Goal: Communication & Community: Ask a question

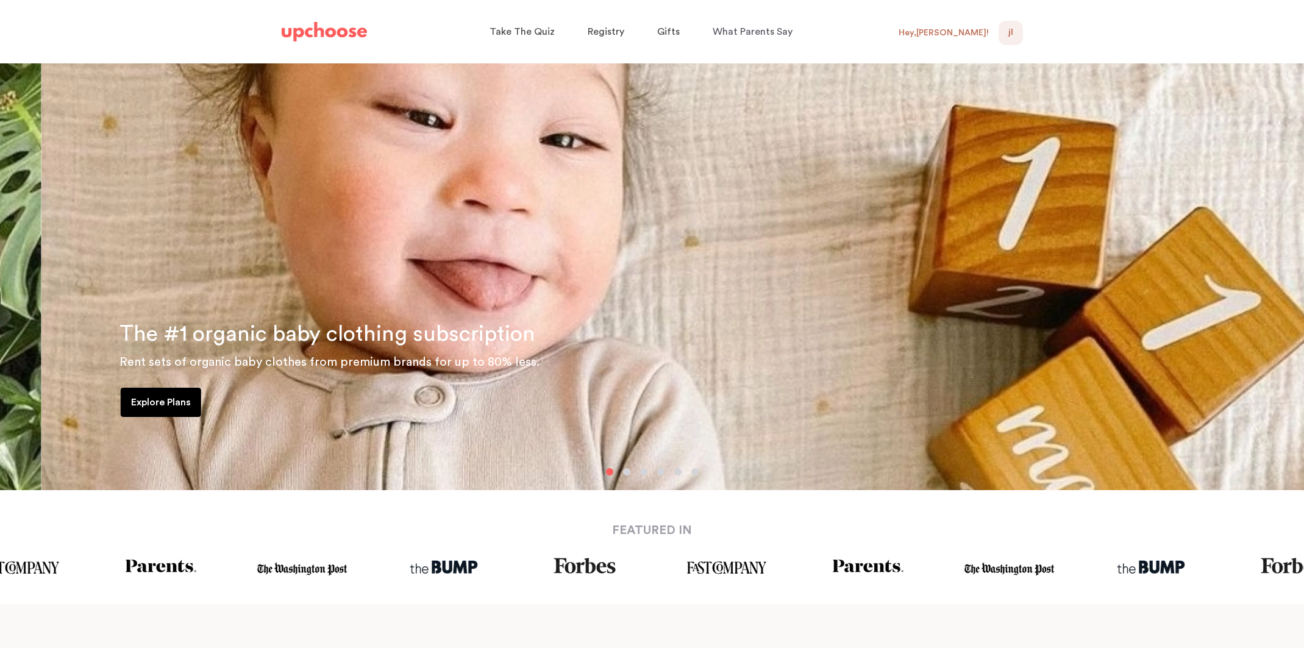
click at [1004, 32] on div "JL NaN" at bounding box center [1011, 33] width 24 height 24
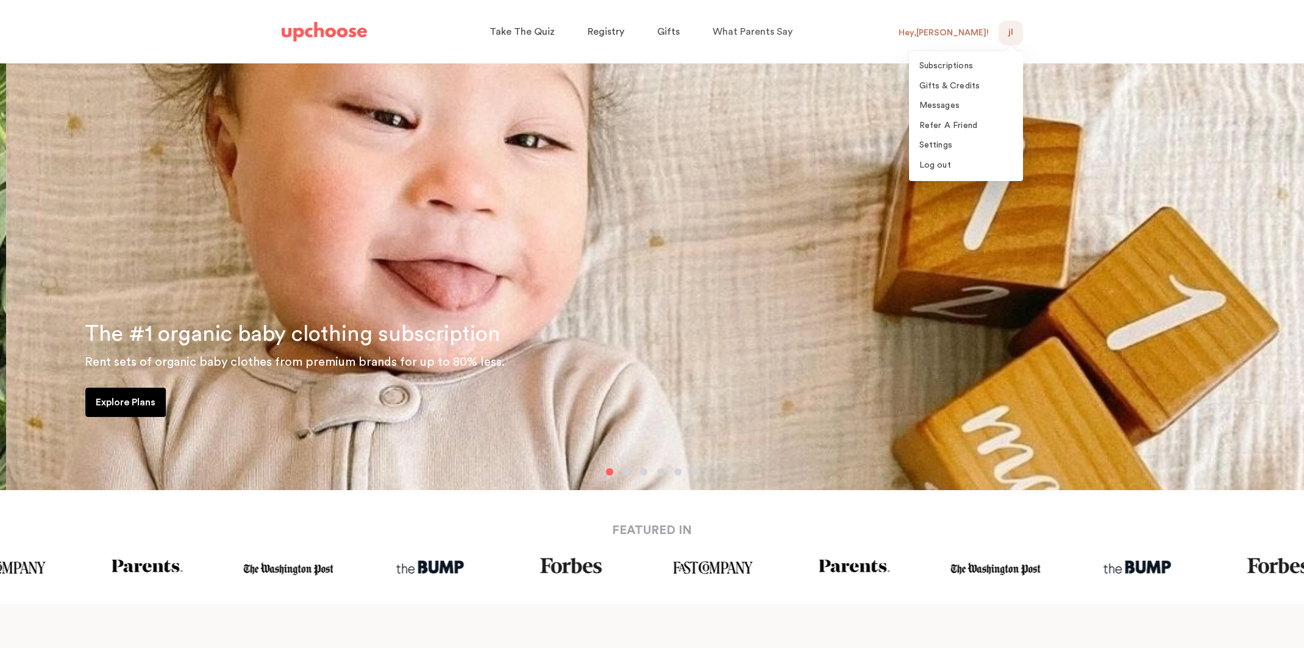
scroll to position [0, 1]
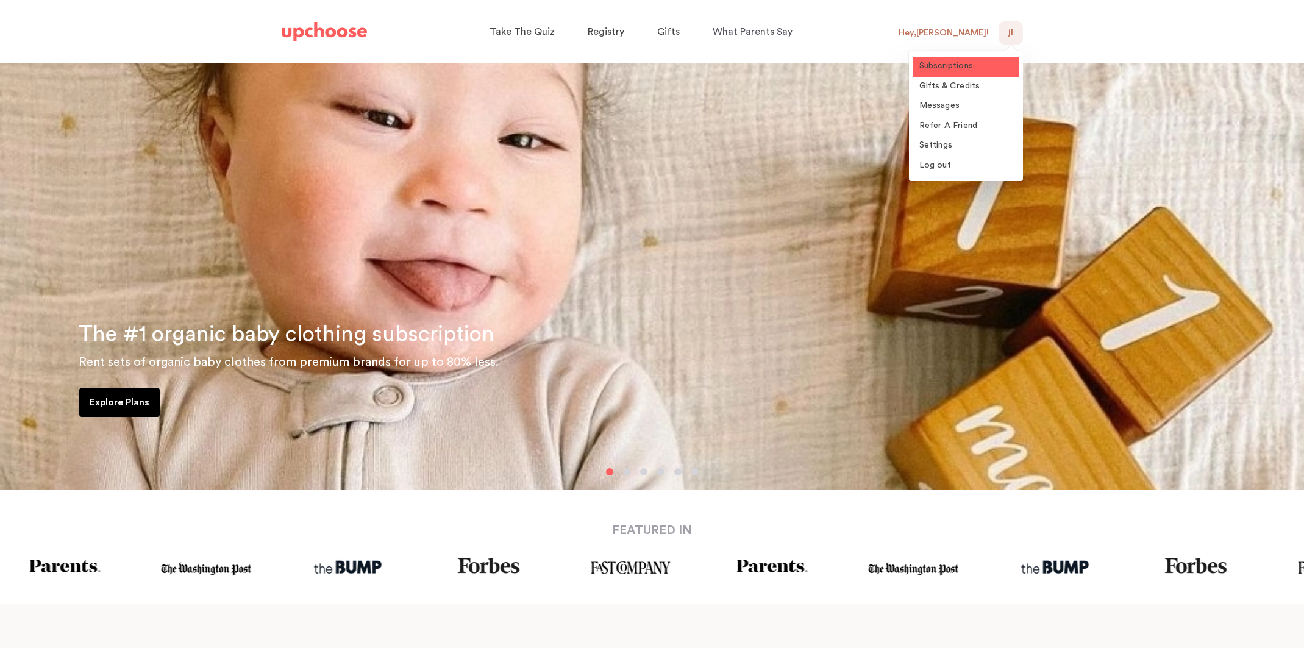
click at [959, 62] on span "Subscriptions" at bounding box center [946, 66] width 54 height 9
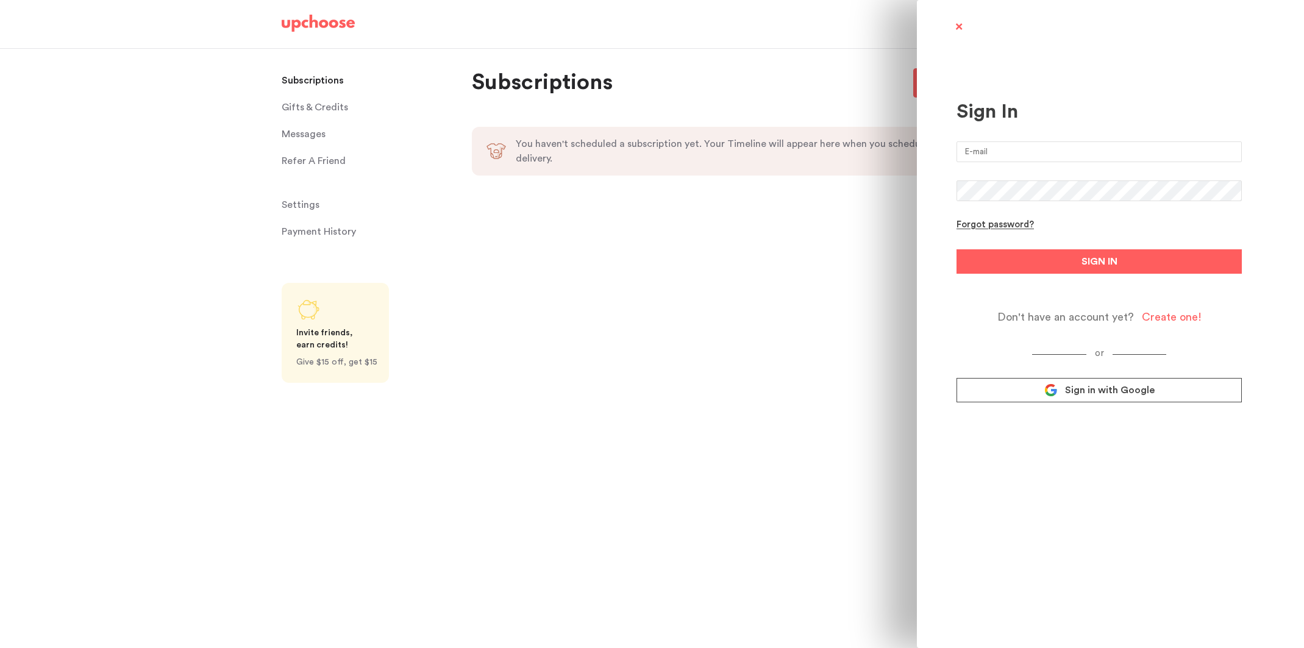
type input "[EMAIL_ADDRESS][DOMAIN_NAME]"
click at [1110, 267] on span "SIGN IN" at bounding box center [1100, 261] width 36 height 15
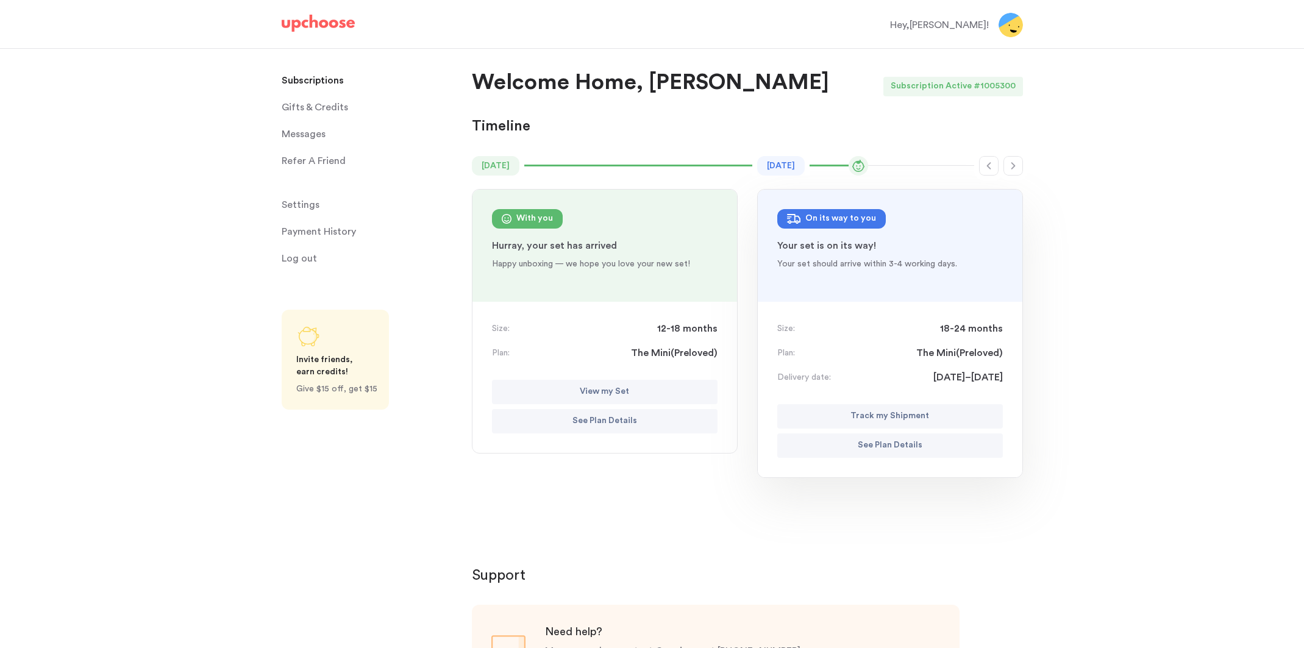
scroll to position [0, 1]
click at [899, 243] on p "Your set is on its way!" at bounding box center [890, 245] width 226 height 15
click at [916, 416] on p "Track my Shipment" at bounding box center [889, 416] width 79 height 15
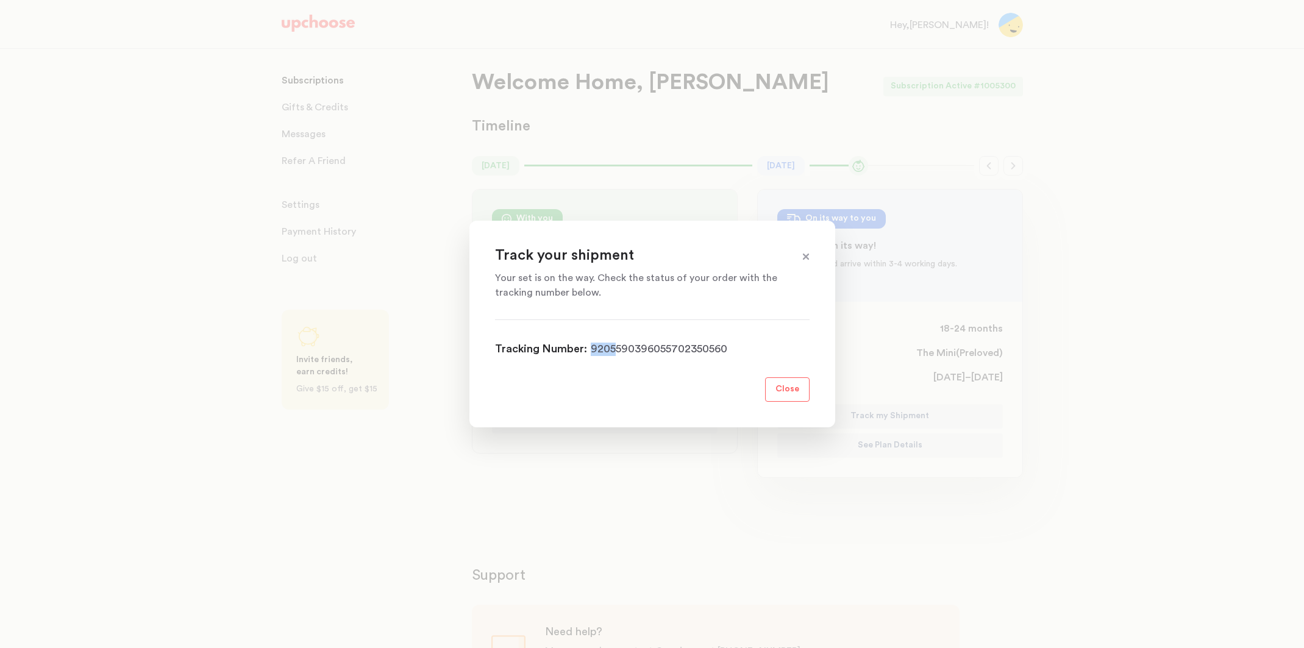
drag, startPoint x: 730, startPoint y: 351, endPoint x: 617, endPoint y: 349, distance: 112.8
click at [616, 349] on div "Tracking Number: 9205590396055702350560" at bounding box center [652, 349] width 315 height 18
click at [617, 349] on link "9205590396055702350560" at bounding box center [659, 349] width 137 height 13
click at [805, 257] on span at bounding box center [806, 257] width 16 height 16
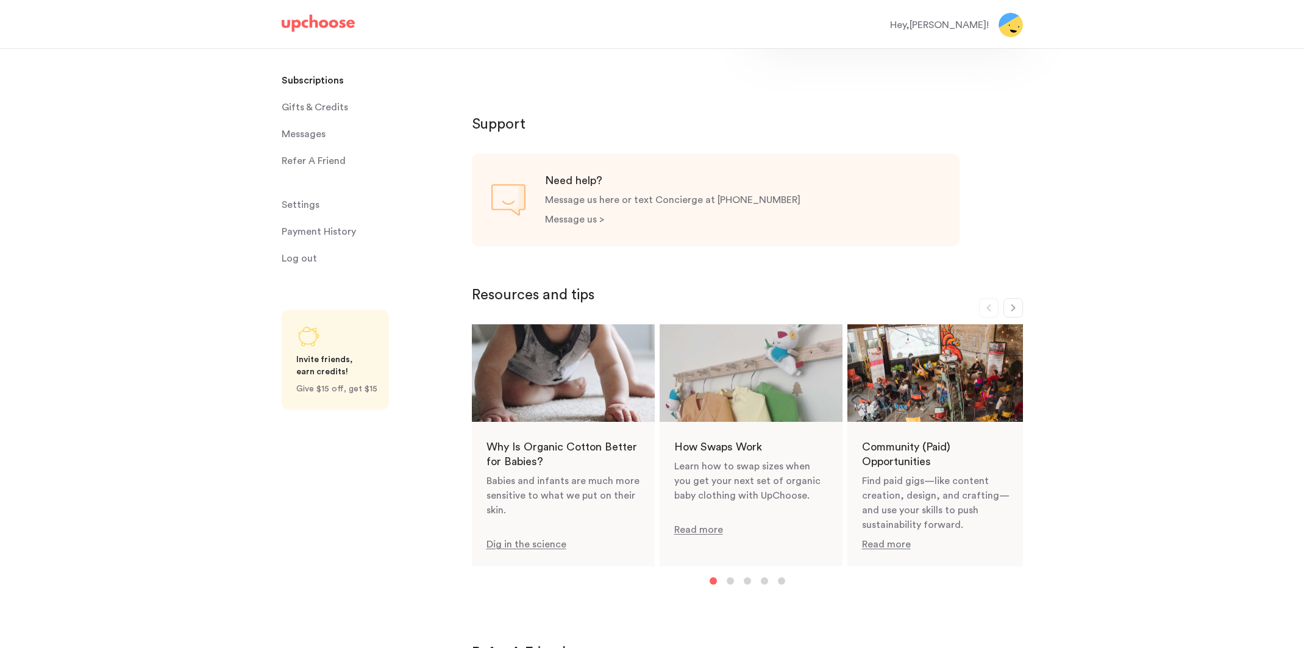
scroll to position [452, 0]
click at [587, 220] on p "Message us >" at bounding box center [574, 218] width 59 height 10
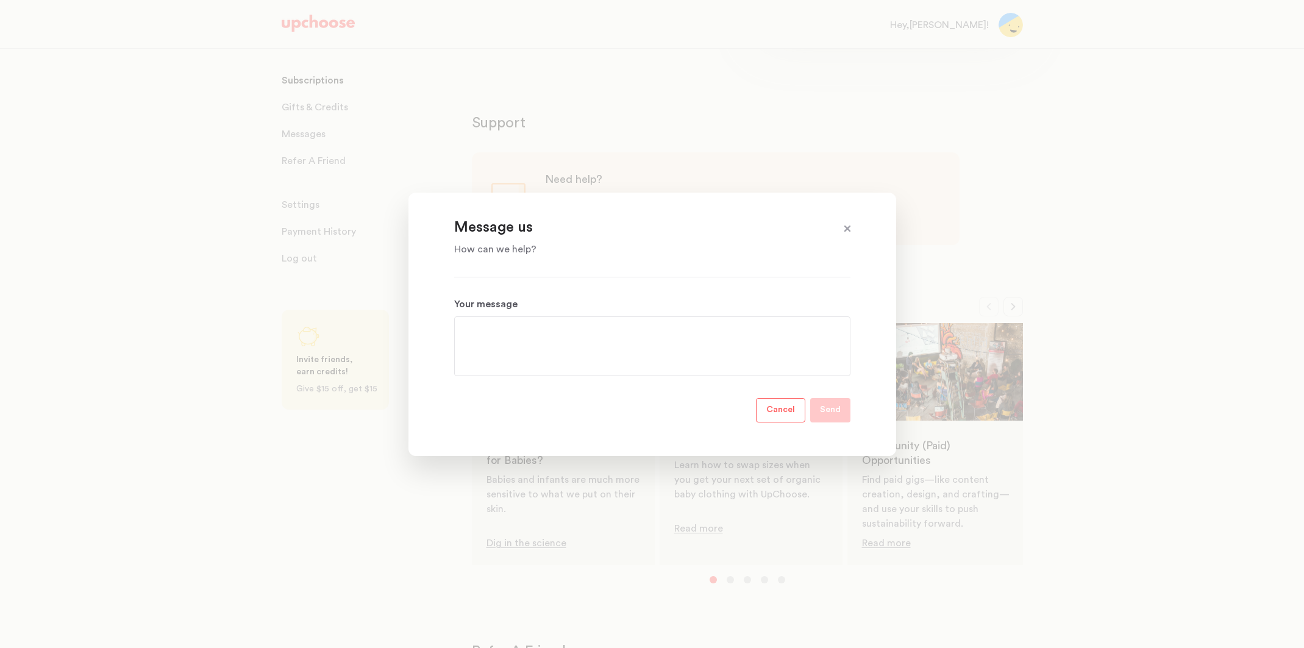
click at [537, 337] on textarea "Your message" at bounding box center [652, 346] width 377 height 44
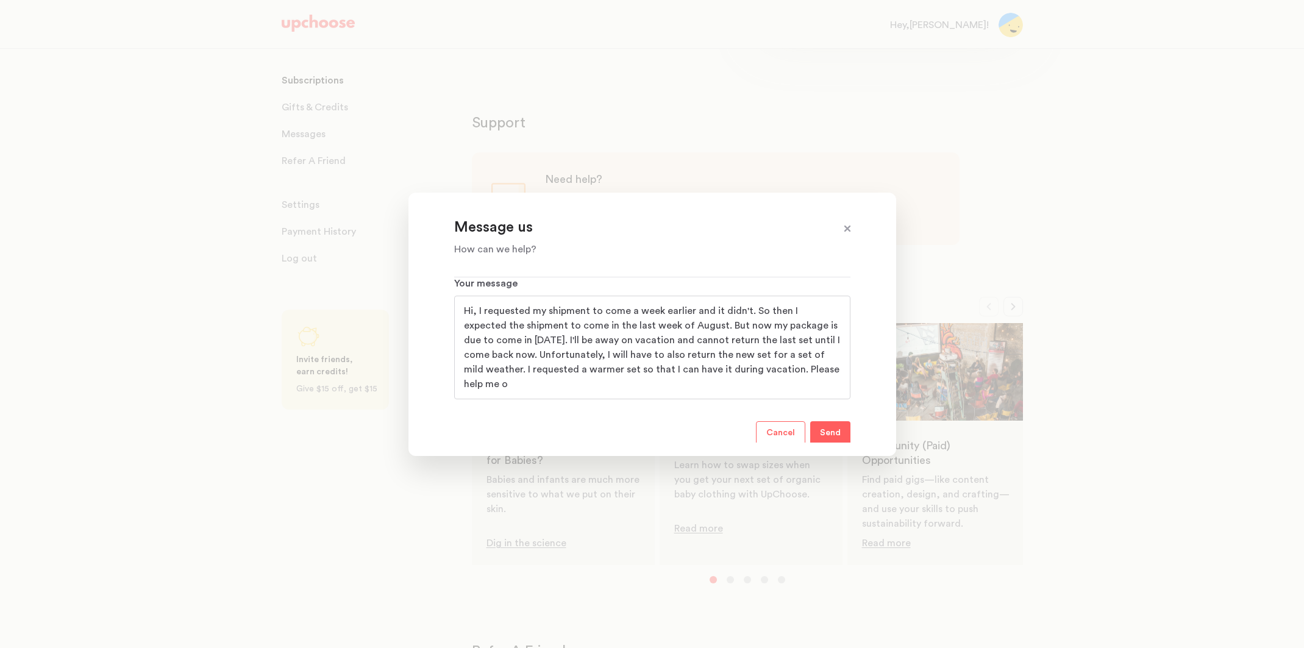
scroll to position [0, 0]
type textarea "Hi, I requested my shipment to come a week earlier and it didn't. So then I exp…"
click at [840, 433] on p "Send" at bounding box center [830, 433] width 21 height 15
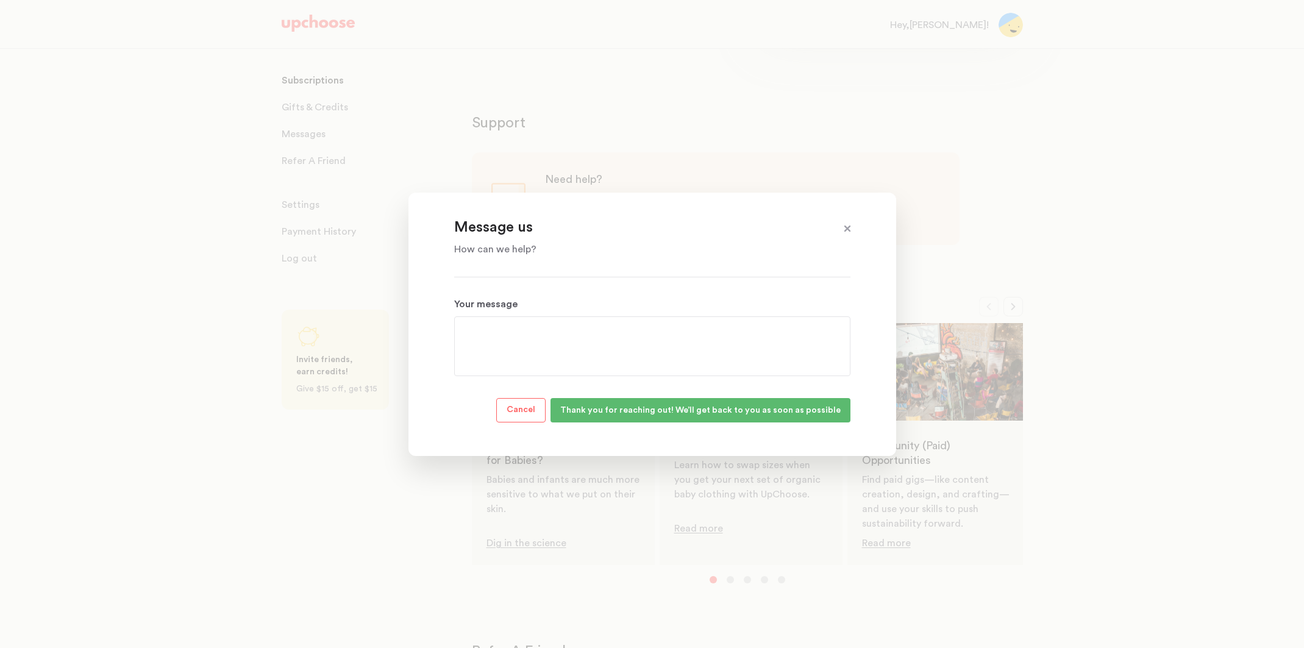
click at [847, 227] on span at bounding box center [848, 229] width 16 height 16
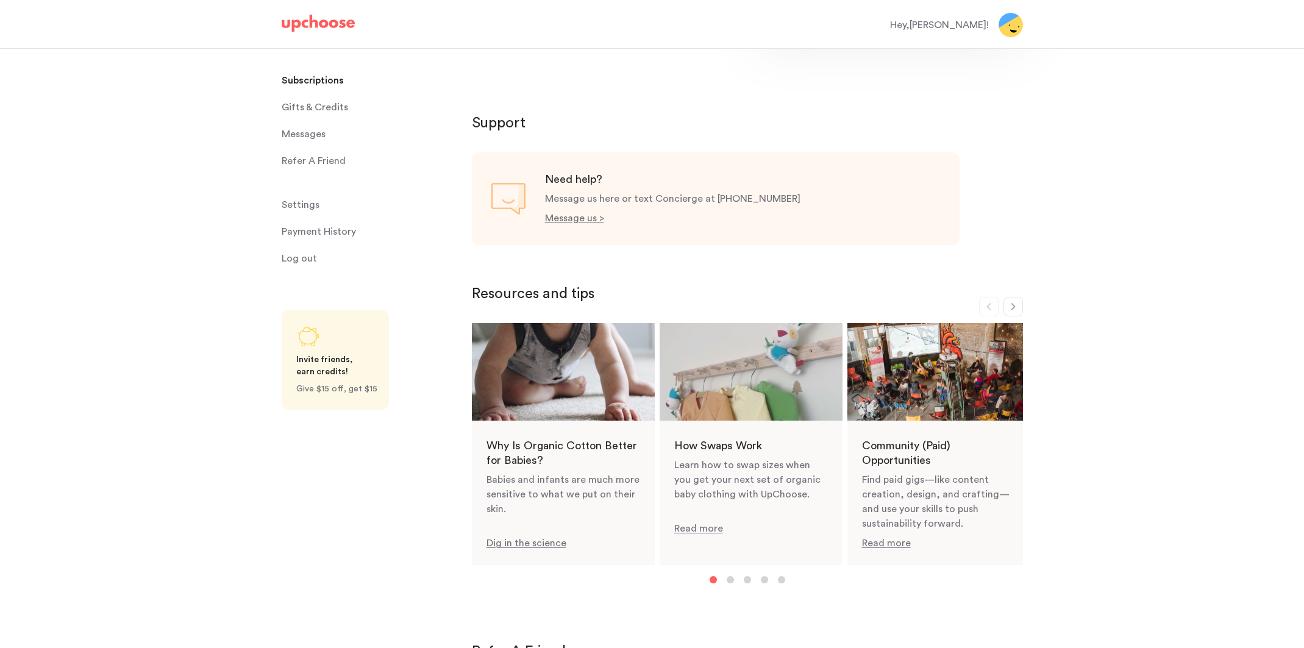
click at [949, 27] on div "Hey, [PERSON_NAME] !" at bounding box center [939, 25] width 99 height 15
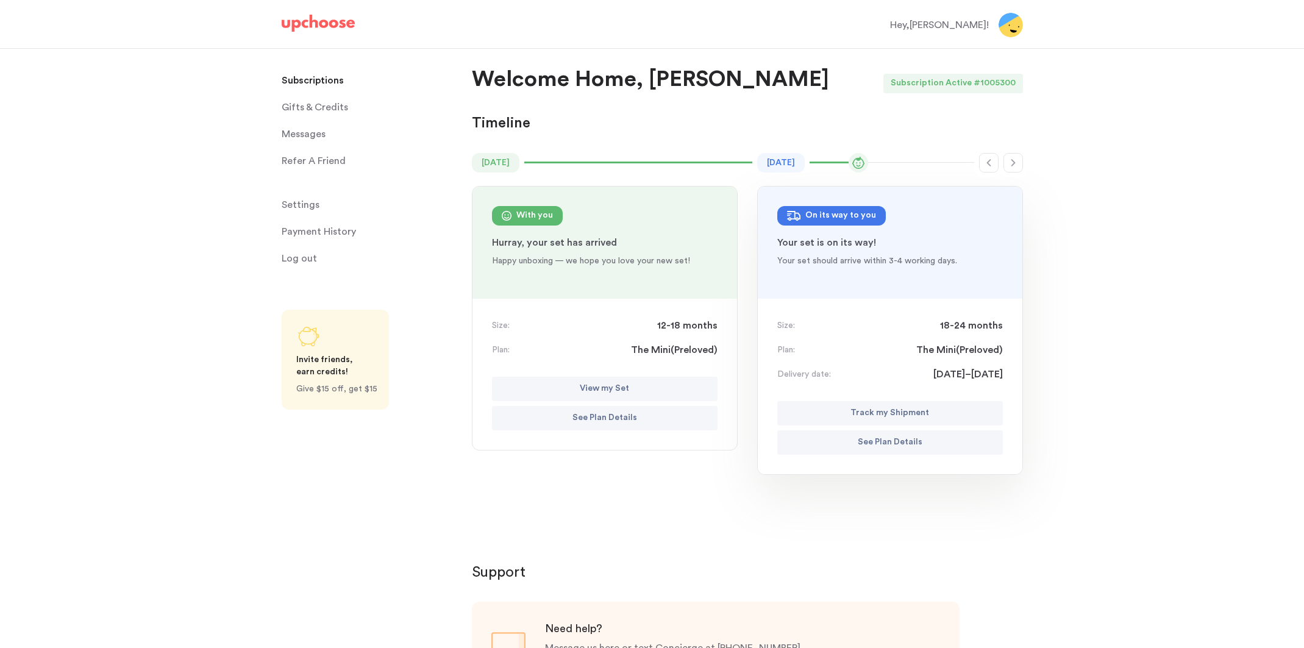
click at [1014, 20] on img at bounding box center [1011, 25] width 24 height 24
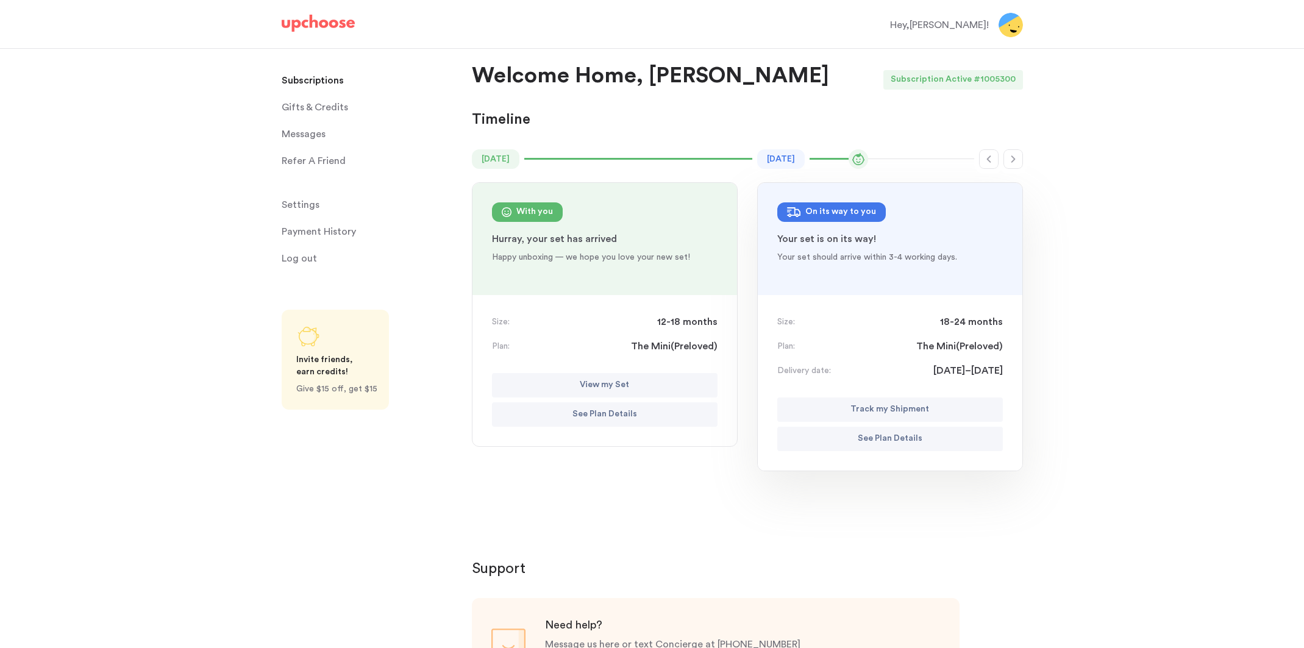
click at [945, 23] on div "Hey, [PERSON_NAME] !" at bounding box center [939, 25] width 99 height 15
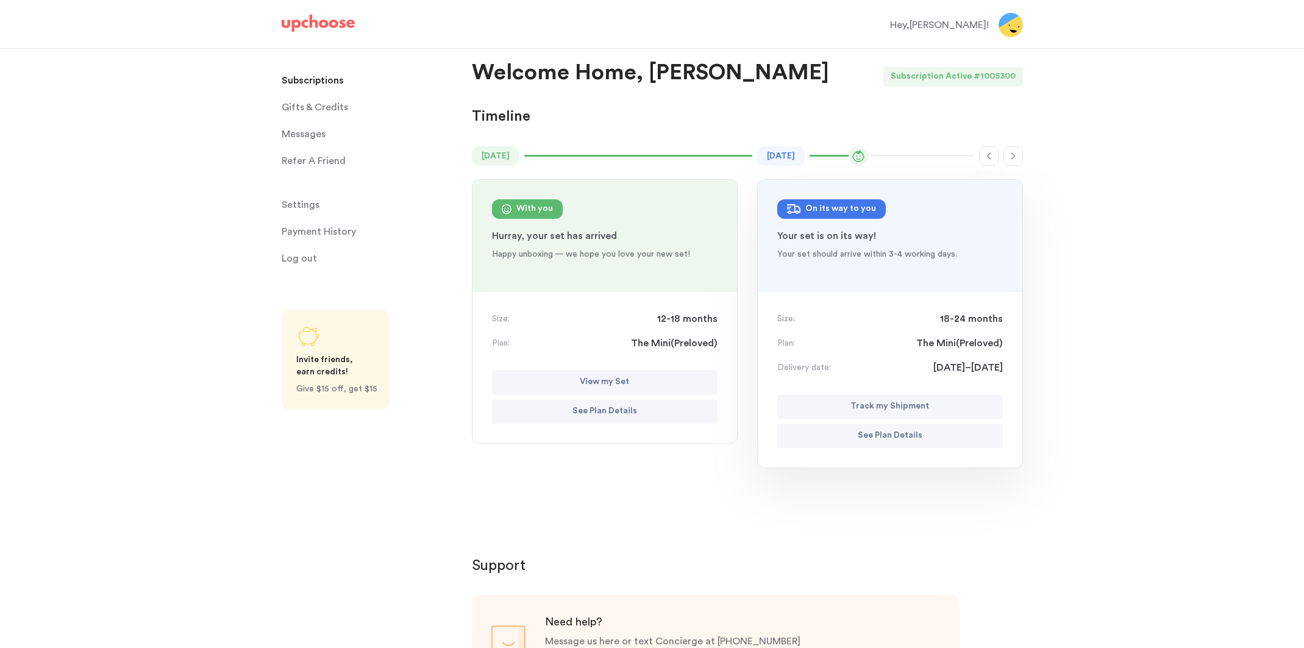
click at [313, 255] on span "Log out" at bounding box center [299, 258] width 35 height 24
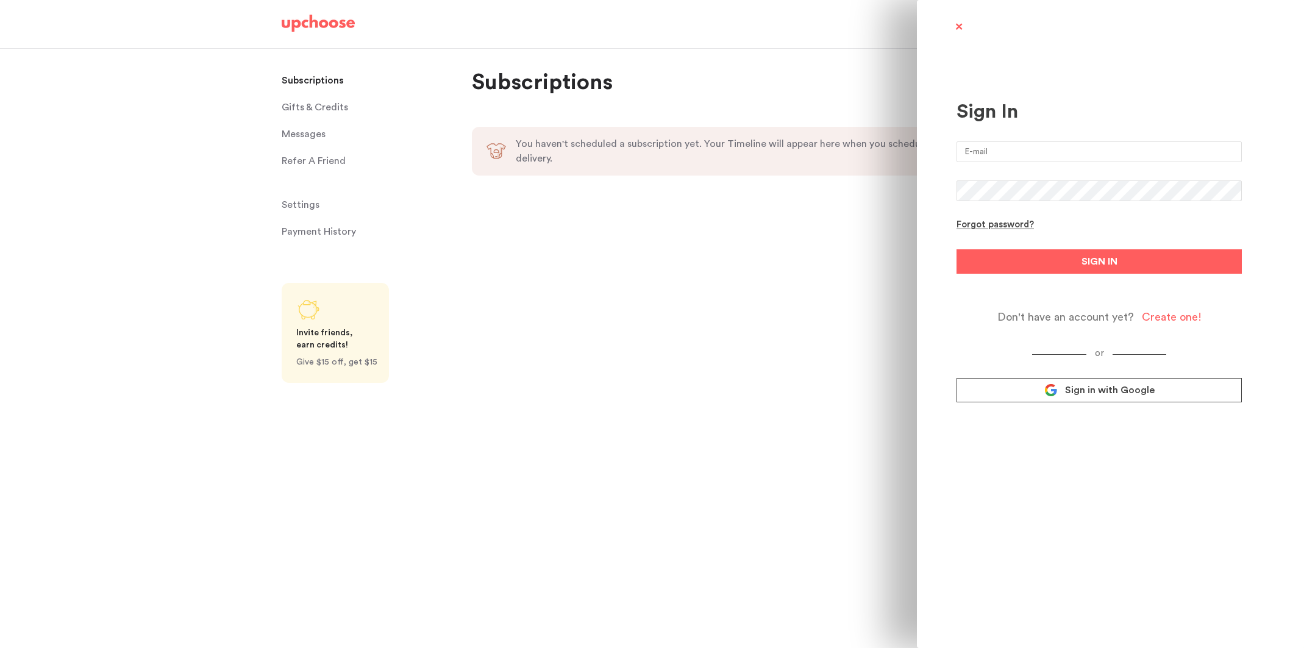
scroll to position [0, 0]
